Goal: Transaction & Acquisition: Purchase product/service

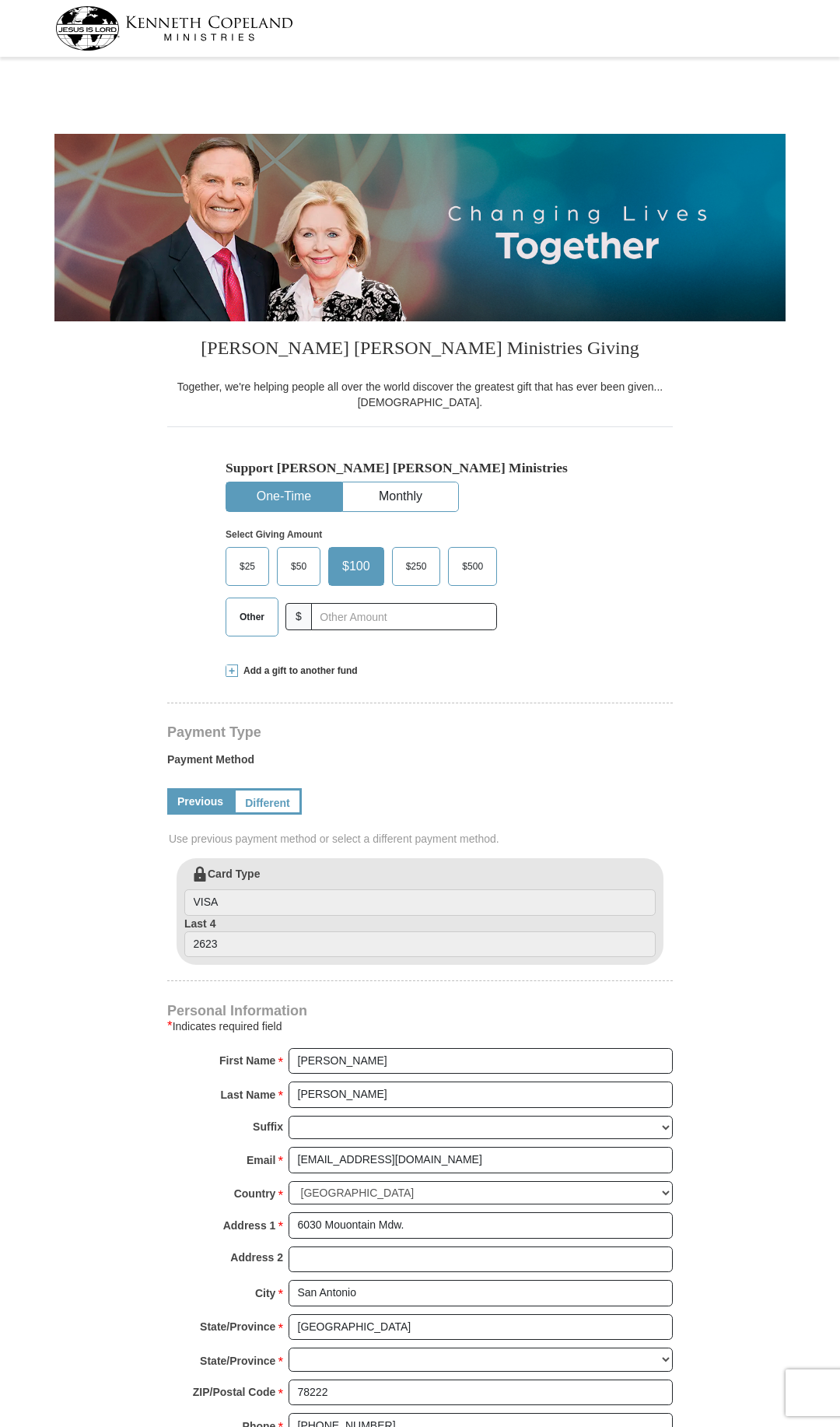
select select "[GEOGRAPHIC_DATA]"
click at [415, 501] on button "Monthly" at bounding box center [401, 497] width 115 height 29
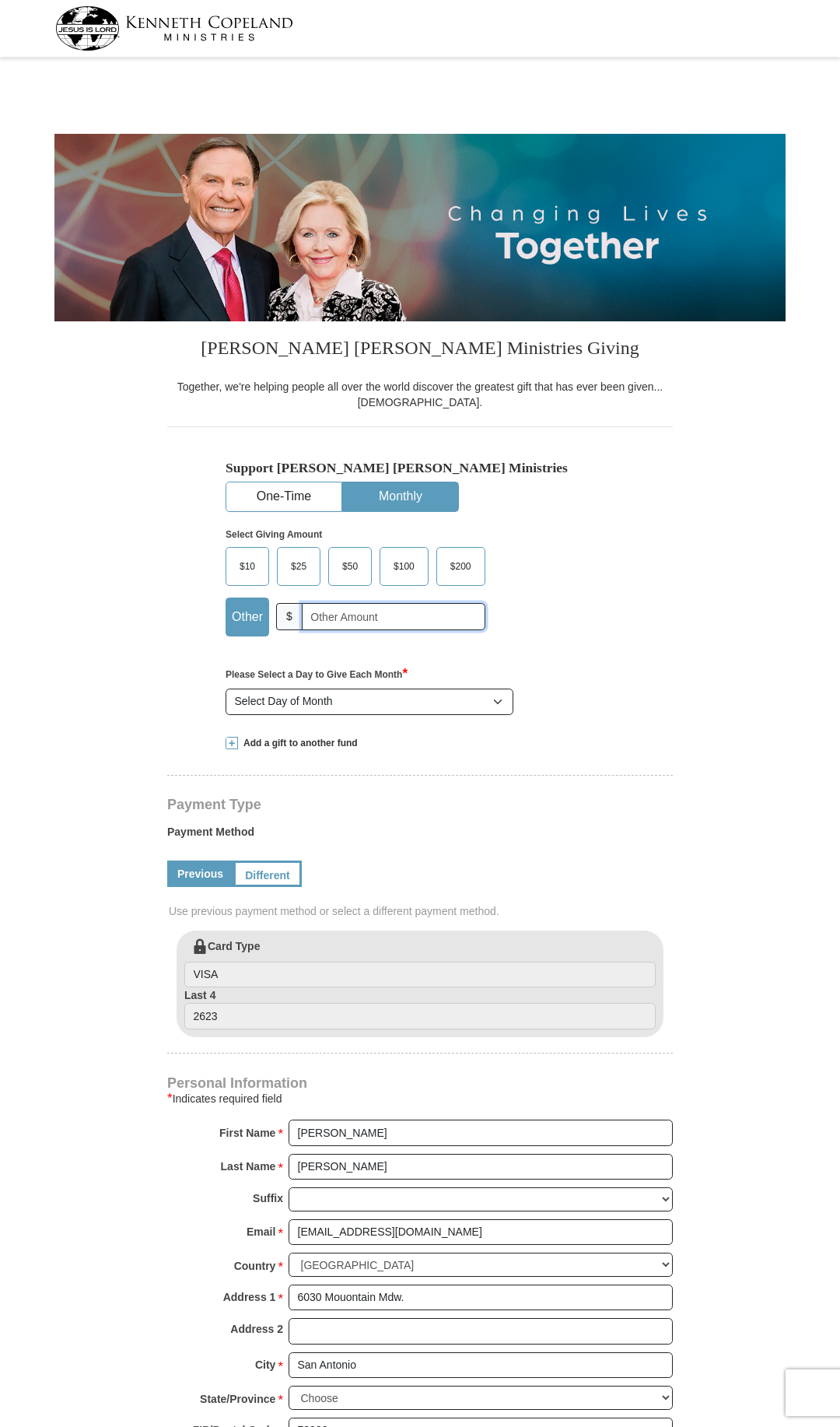
click at [381, 615] on input "text" at bounding box center [393, 616] width 183 height 27
click at [381, 615] on input "text" at bounding box center [393, 616] width 183 height 27
type input "10"
click at [284, 484] on button "One-Time" at bounding box center [284, 497] width 115 height 29
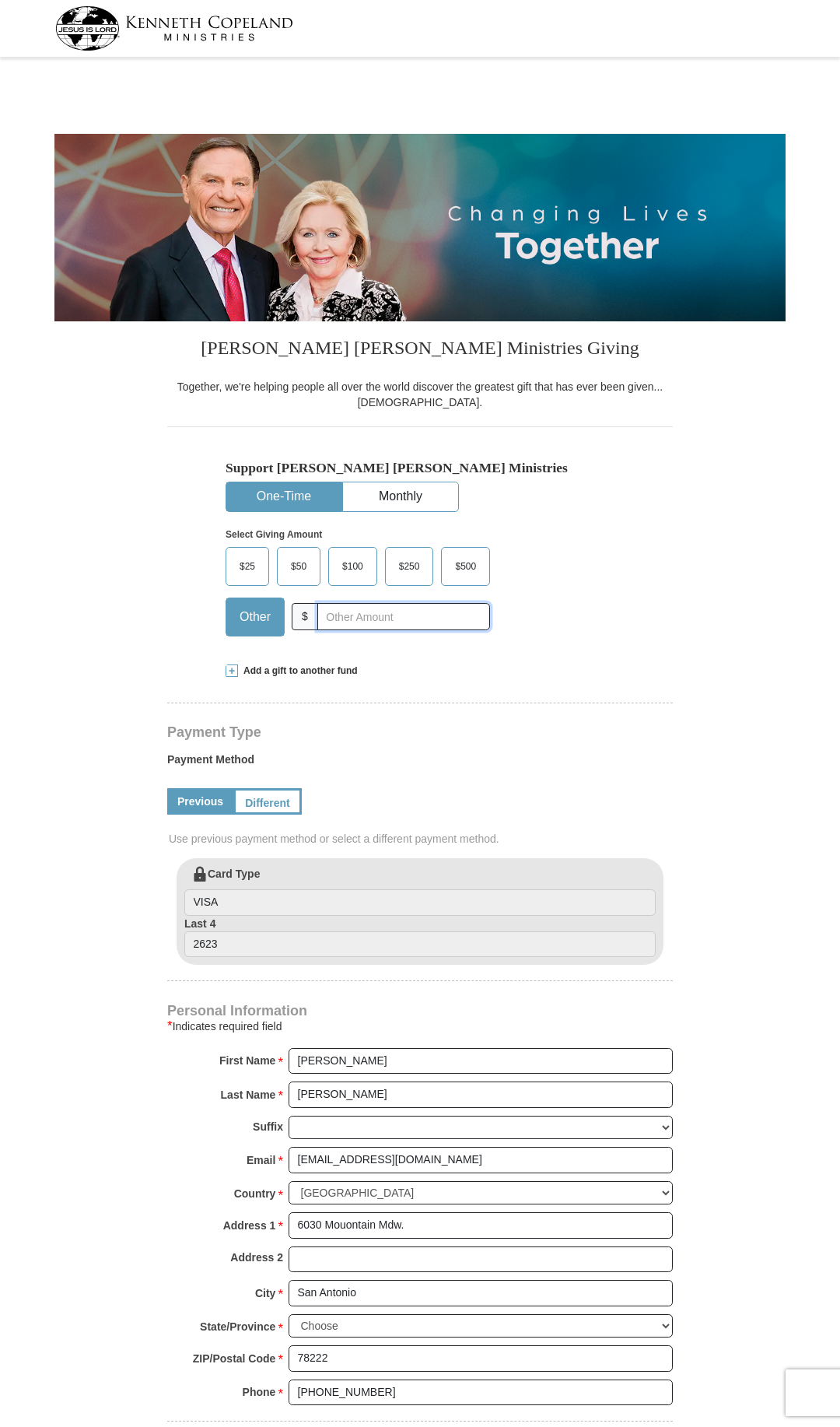
click at [341, 613] on input "text" at bounding box center [404, 616] width 172 height 27
click at [340, 623] on input "text" at bounding box center [404, 616] width 172 height 27
type input "10"
click at [596, 494] on div "Support [PERSON_NAME] [PERSON_NAME] Ministries One-Time Monthly Select Giving A…" at bounding box center [420, 554] width 389 height 189
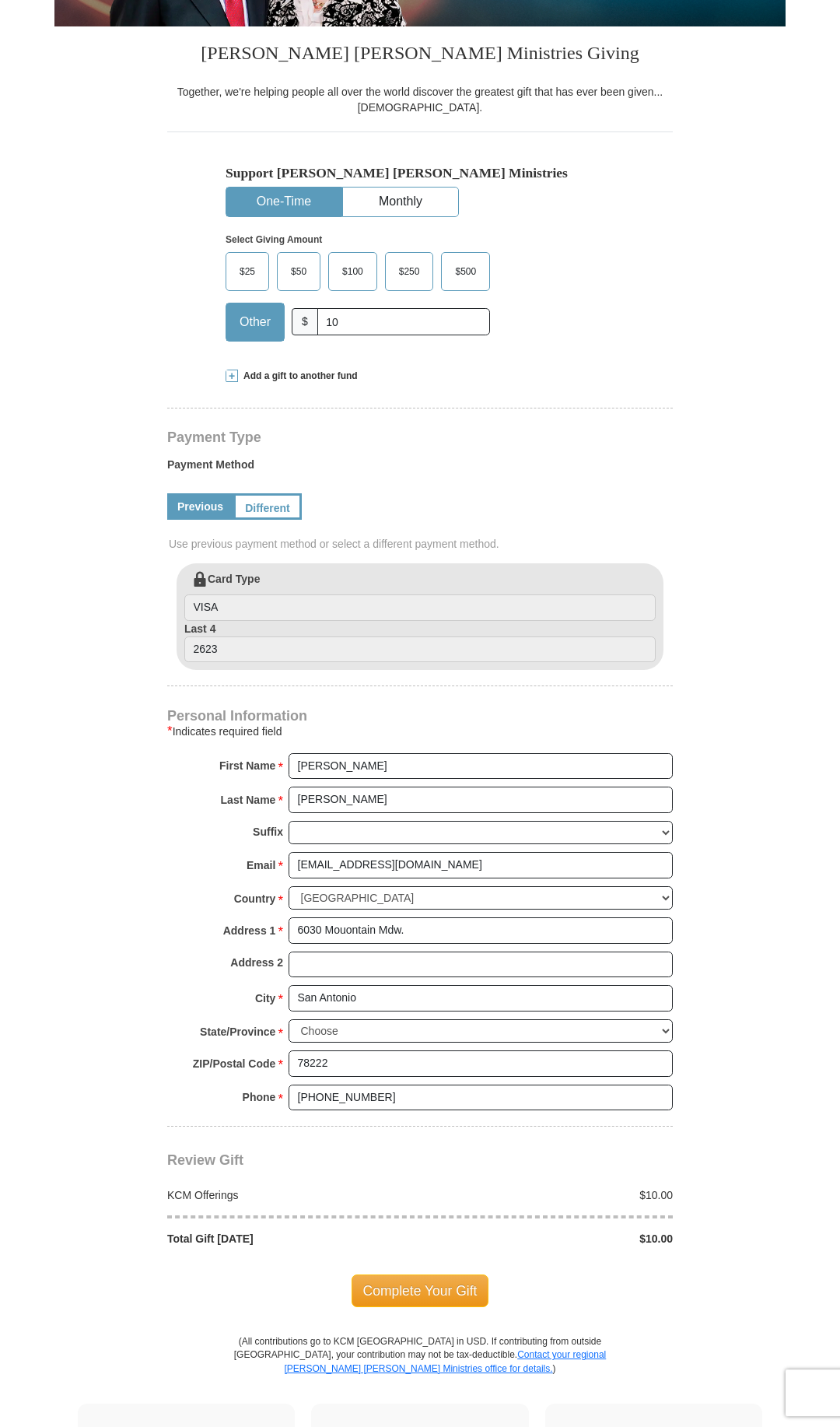
scroll to position [476, 0]
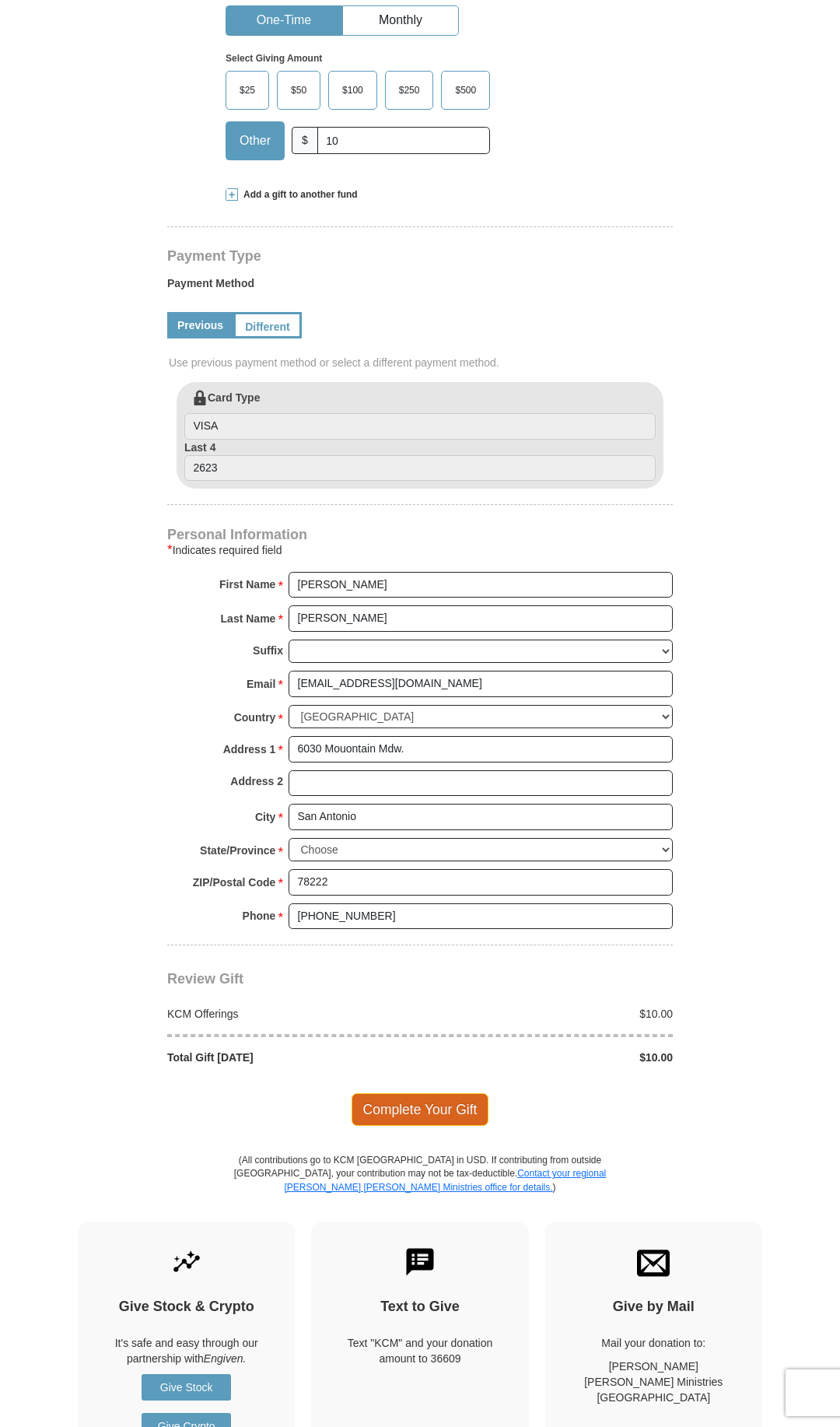
click at [450, 1121] on span "Complete Your Gift" at bounding box center [420, 1109] width 138 height 33
